Goal: Information Seeking & Learning: Check status

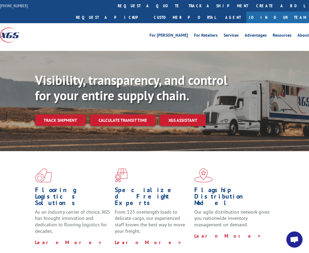
click at [74, 117] on div "Visibility, transparency, and control for your entire supply chain. Track shipm…" at bounding box center [172, 110] width 274 height 75
click at [74, 115] on link "Track shipment" at bounding box center [60, 120] width 51 height 11
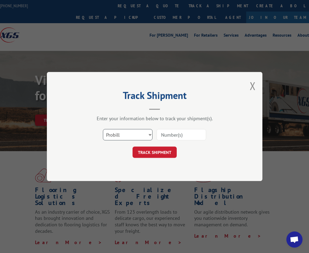
click at [147, 134] on select "Select category... Probill BOL PO" at bounding box center [128, 134] width 50 height 11
select select "bol"
click at [103, 129] on select "Select category... Probill BOL PO" at bounding box center [128, 134] width 50 height 11
click at [180, 138] on input at bounding box center [182, 134] width 50 height 11
type input "50861758"
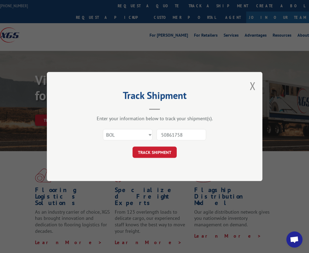
click button "TRACK SHIPMENT" at bounding box center [155, 152] width 44 height 11
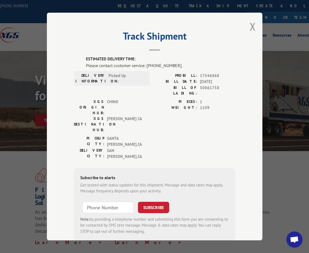
click at [144, 109] on div "XGS ORIGIN HUB: CHINO XGS DESTINATION HUB: TRACY [GEOGRAPHIC_DATA] PIECES: 1 WE…" at bounding box center [155, 117] width 162 height 37
click at [109, 74] on span "Picked Up" at bounding box center [127, 78] width 36 height 11
click at [96, 32] on h2 "Track Shipment" at bounding box center [155, 37] width 162 height 10
click at [107, 41] on header "Track Shipment" at bounding box center [155, 41] width 162 height 18
click at [114, 47] on header "Track Shipment" at bounding box center [155, 41] width 162 height 18
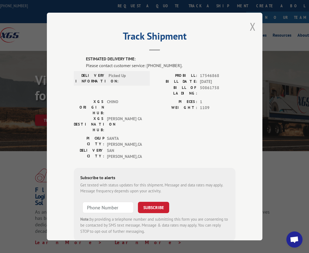
click at [250, 24] on button "Close modal" at bounding box center [253, 26] width 6 height 14
